Goal: Register for event/course

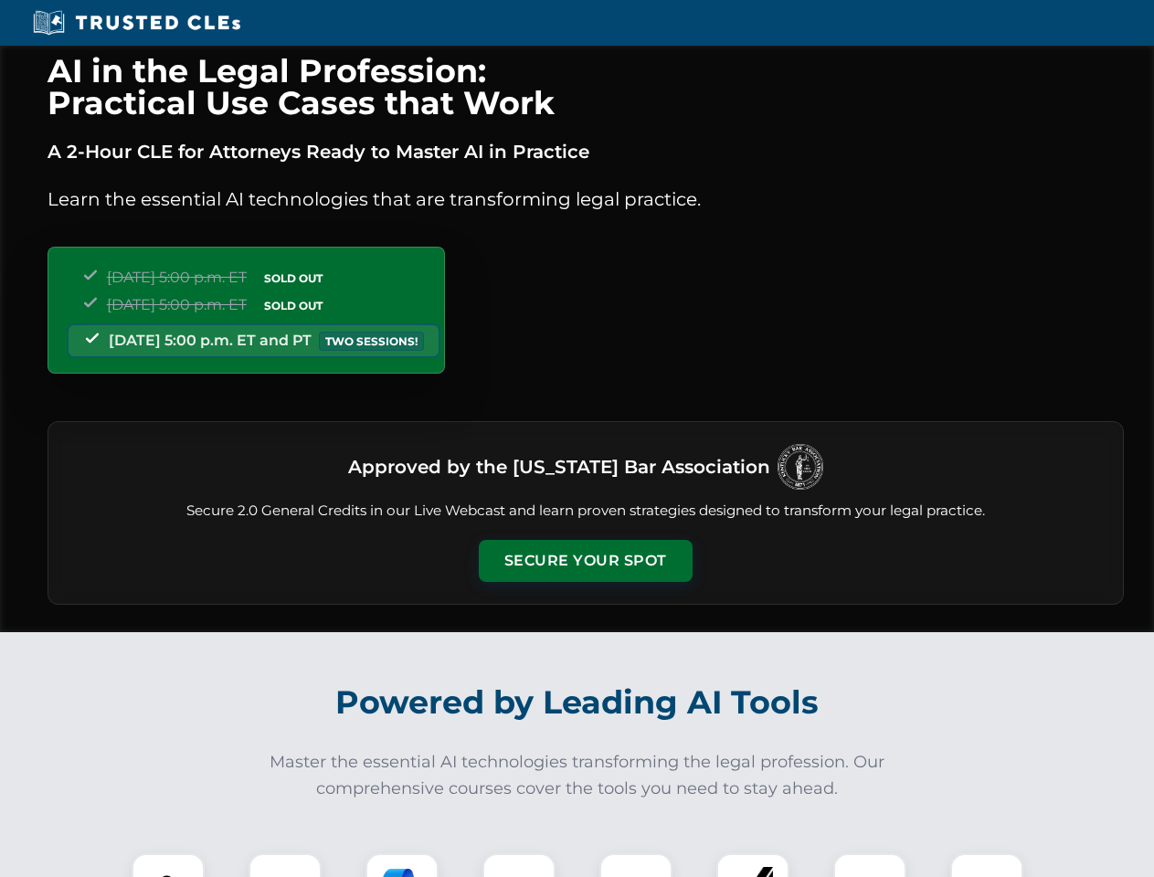
click at [585, 561] on button "Secure Your Spot" at bounding box center [586, 561] width 214 height 42
click at [168, 865] on img at bounding box center [168, 889] width 53 height 53
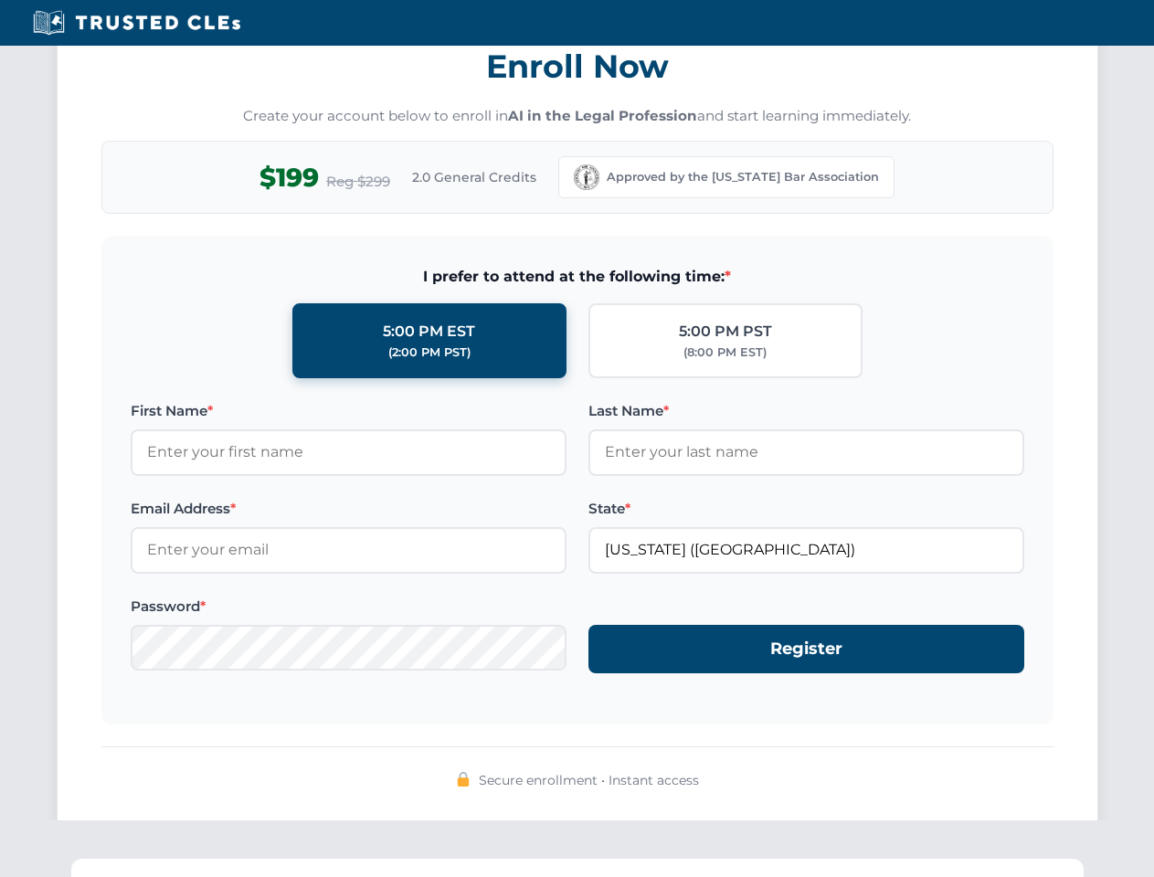
scroll to position [1793, 0]
